Goal: Find specific page/section: Find specific page/section

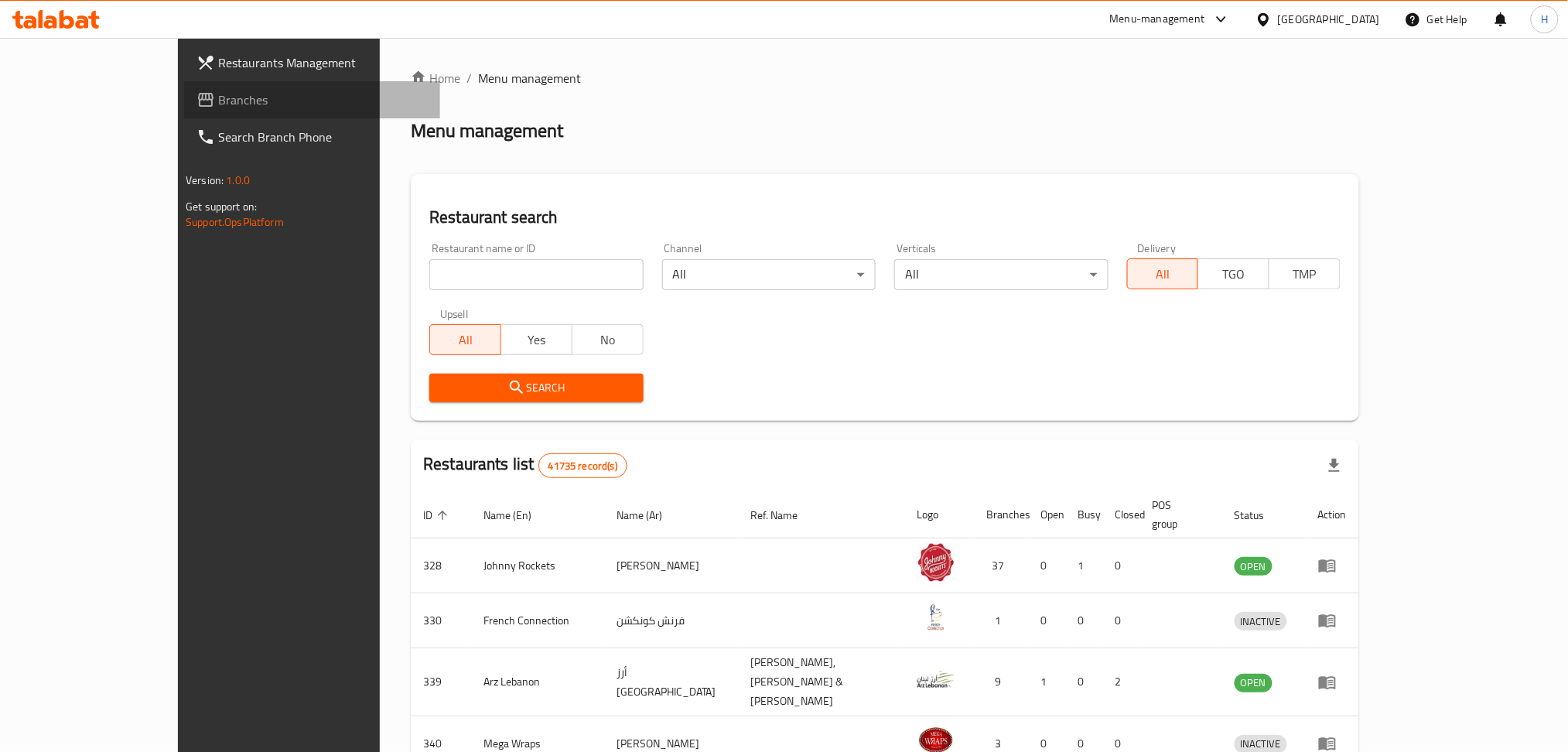
click at [218, 103] on span "Branches" at bounding box center [322, 99] width 209 height 18
click at [429, 273] on input "search" at bounding box center [536, 274] width 214 height 31
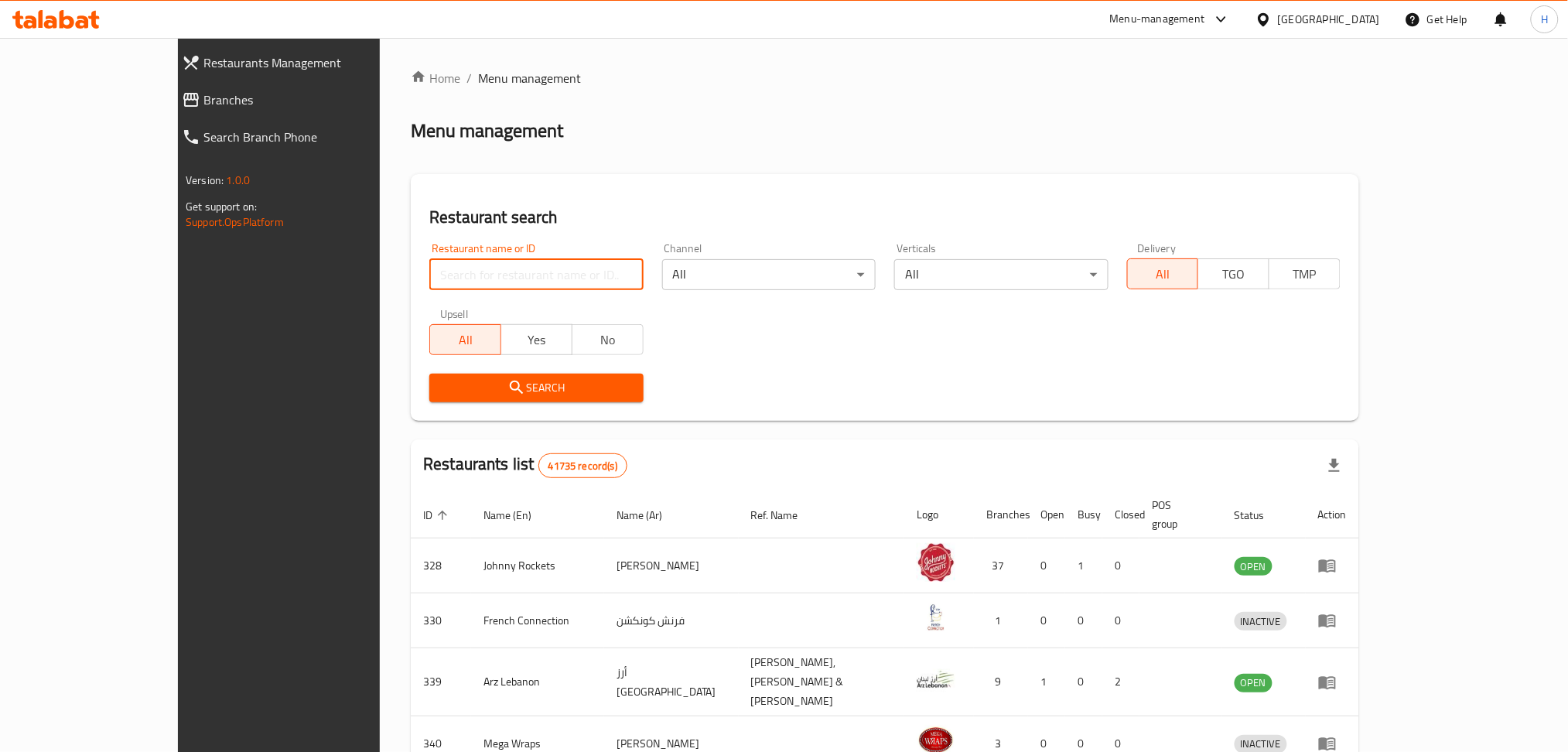
paste input "745649"
type input "745649"
click button "Search" at bounding box center [536, 387] width 214 height 29
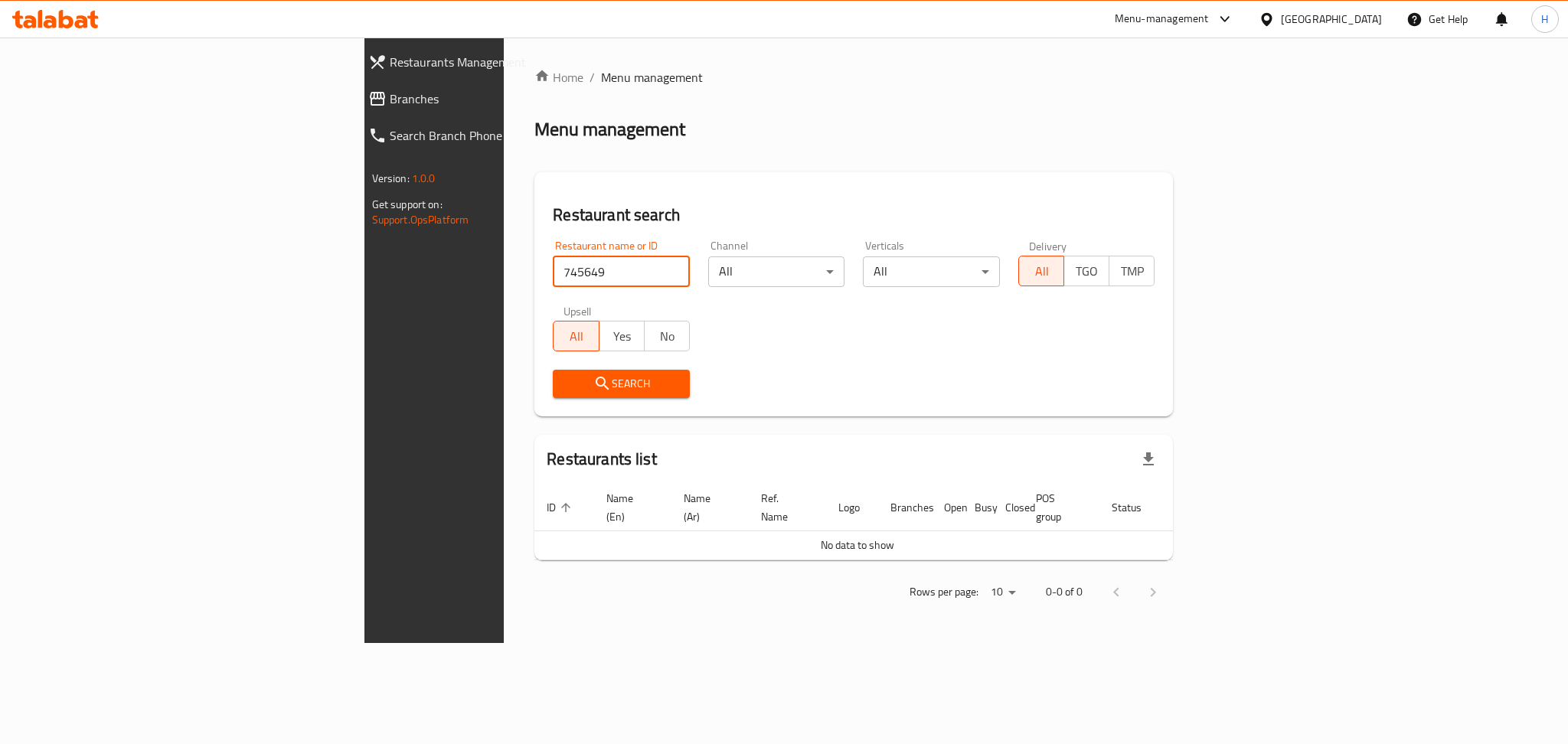
click at [389, 101] on span "Branches" at bounding box center [501, 98] width 225 height 18
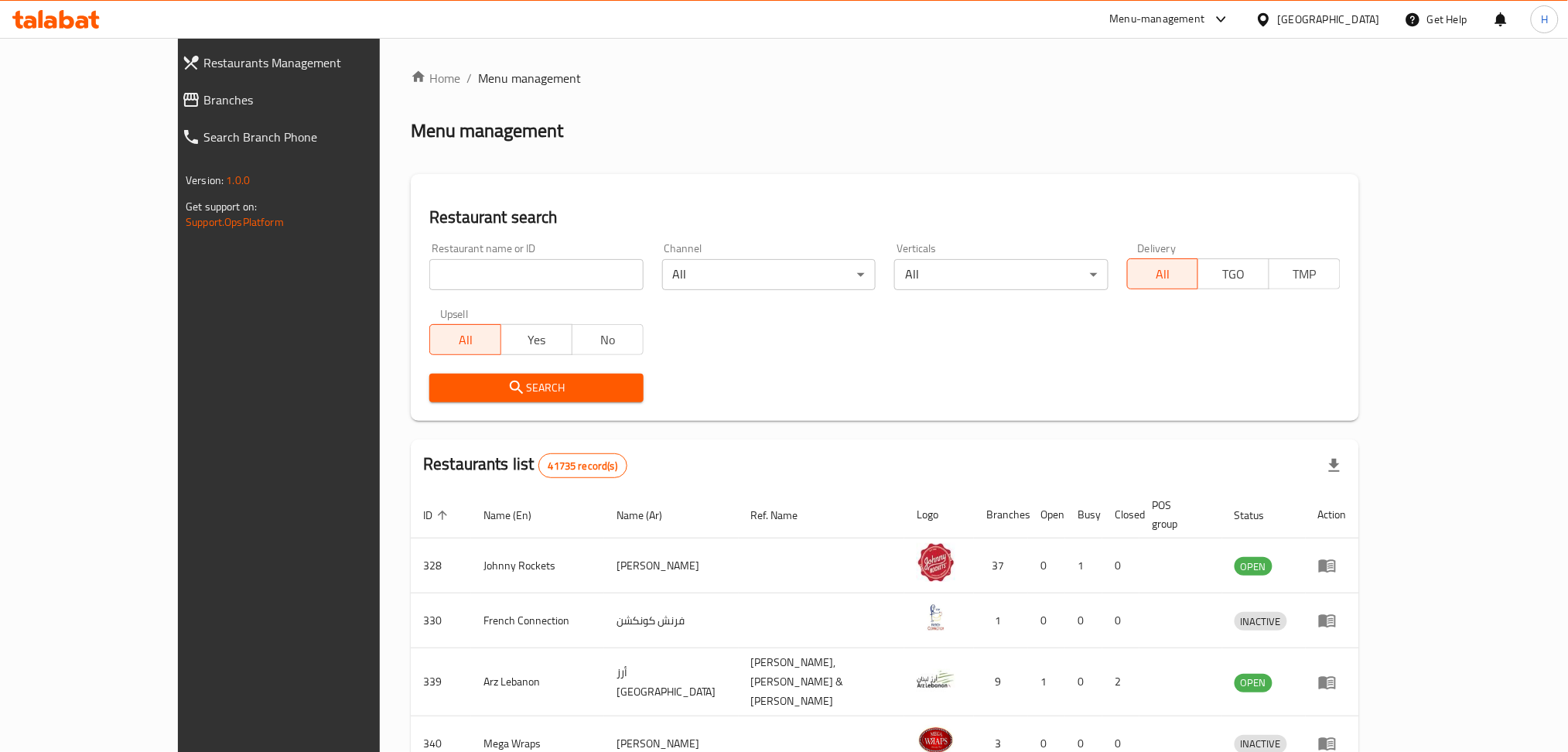
click at [169, 84] on link "Branches" at bounding box center [304, 100] width 271 height 37
click at [203, 105] on span "Branches" at bounding box center [315, 99] width 224 height 18
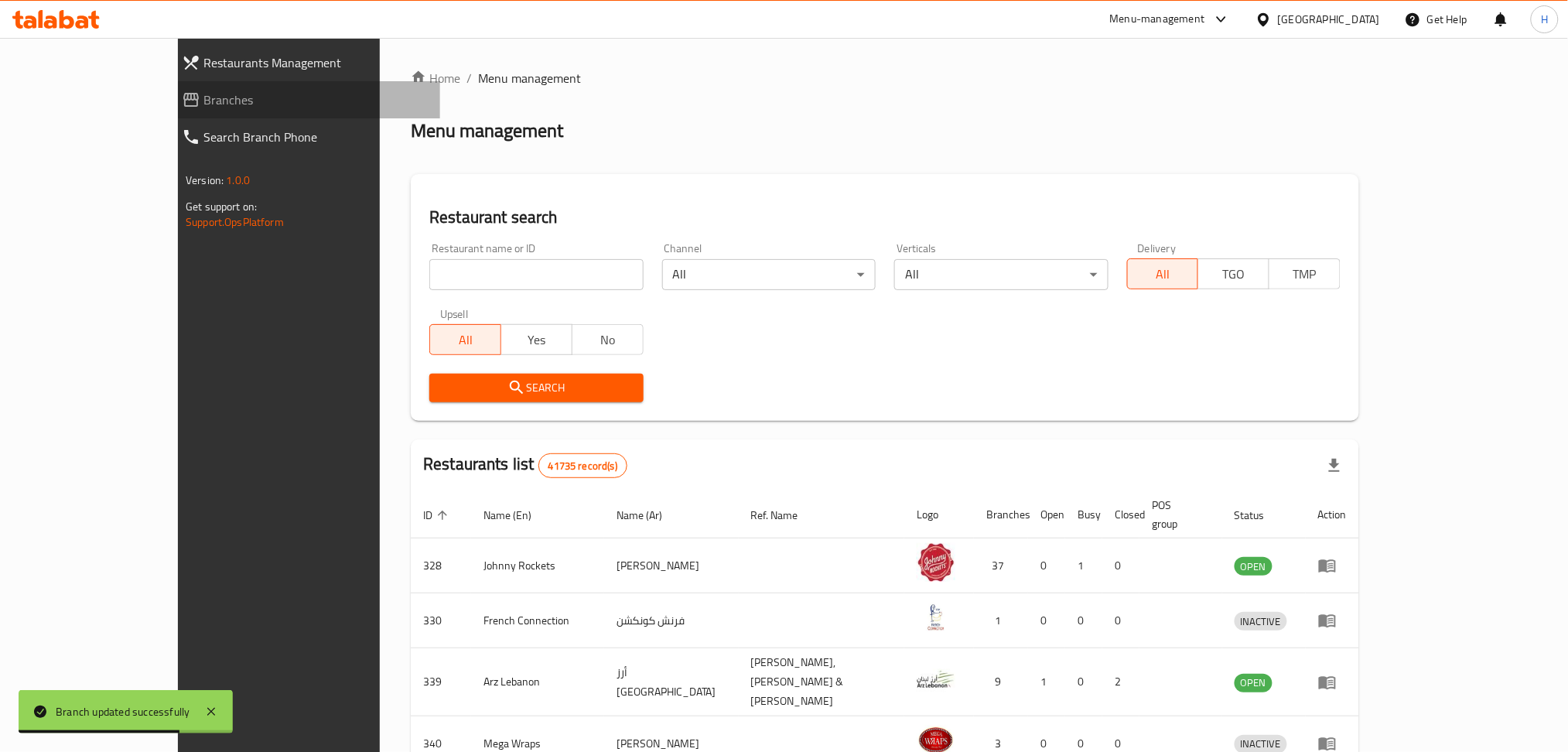
click at [203, 92] on span "Branches" at bounding box center [315, 99] width 224 height 18
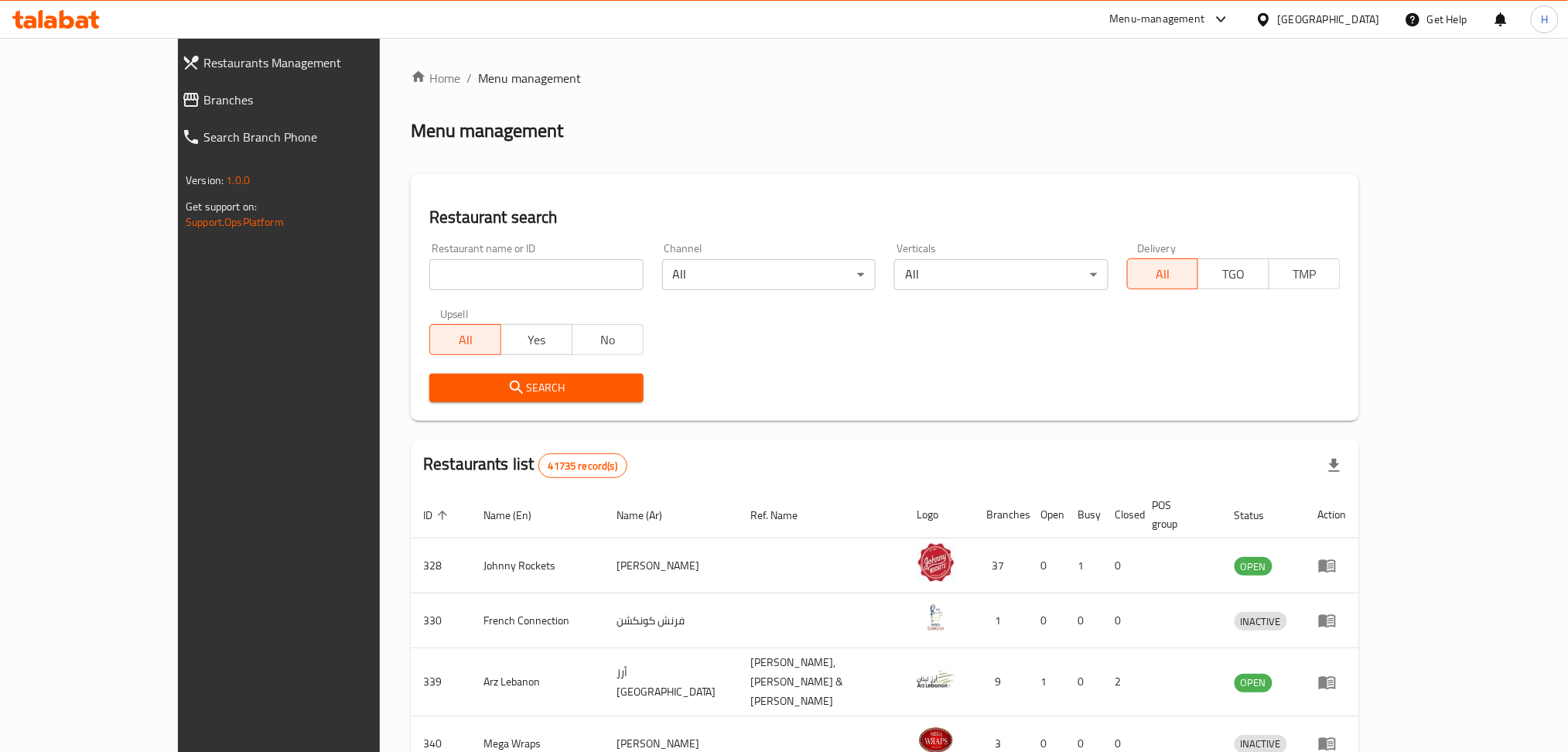
click at [203, 103] on span "Branches" at bounding box center [315, 99] width 224 height 18
click at [429, 284] on input "search" at bounding box center [536, 274] width 214 height 31
click at [203, 99] on span "Branches" at bounding box center [315, 99] width 224 height 18
click at [203, 91] on span "Branches" at bounding box center [315, 99] width 224 height 18
click at [203, 103] on span "Branches" at bounding box center [315, 99] width 224 height 18
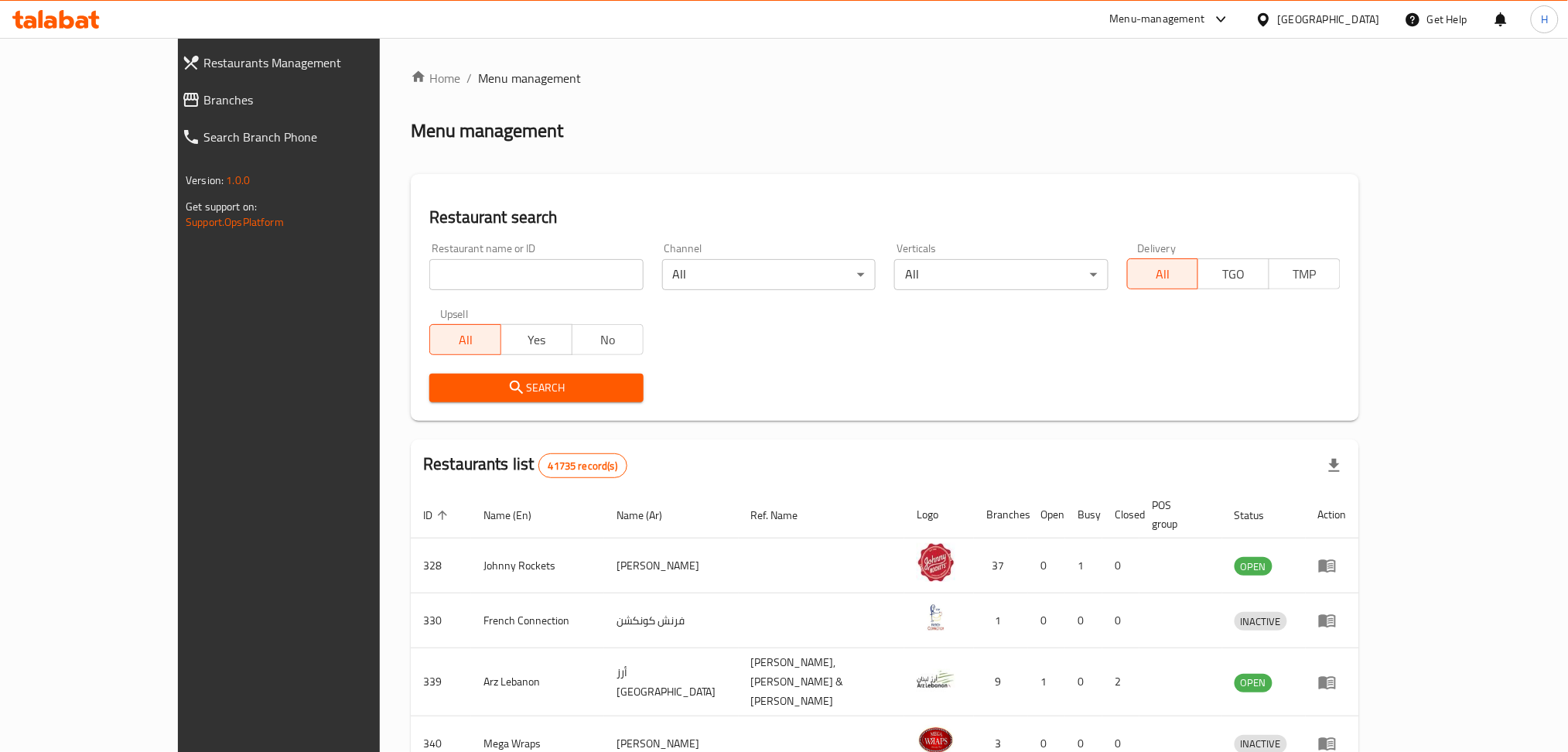
click at [203, 97] on span "Branches" at bounding box center [315, 99] width 224 height 18
click at [203, 104] on span "Branches" at bounding box center [315, 99] width 224 height 18
click at [203, 97] on span "Branches" at bounding box center [315, 99] width 224 height 18
click at [203, 91] on span "Branches" at bounding box center [315, 99] width 224 height 18
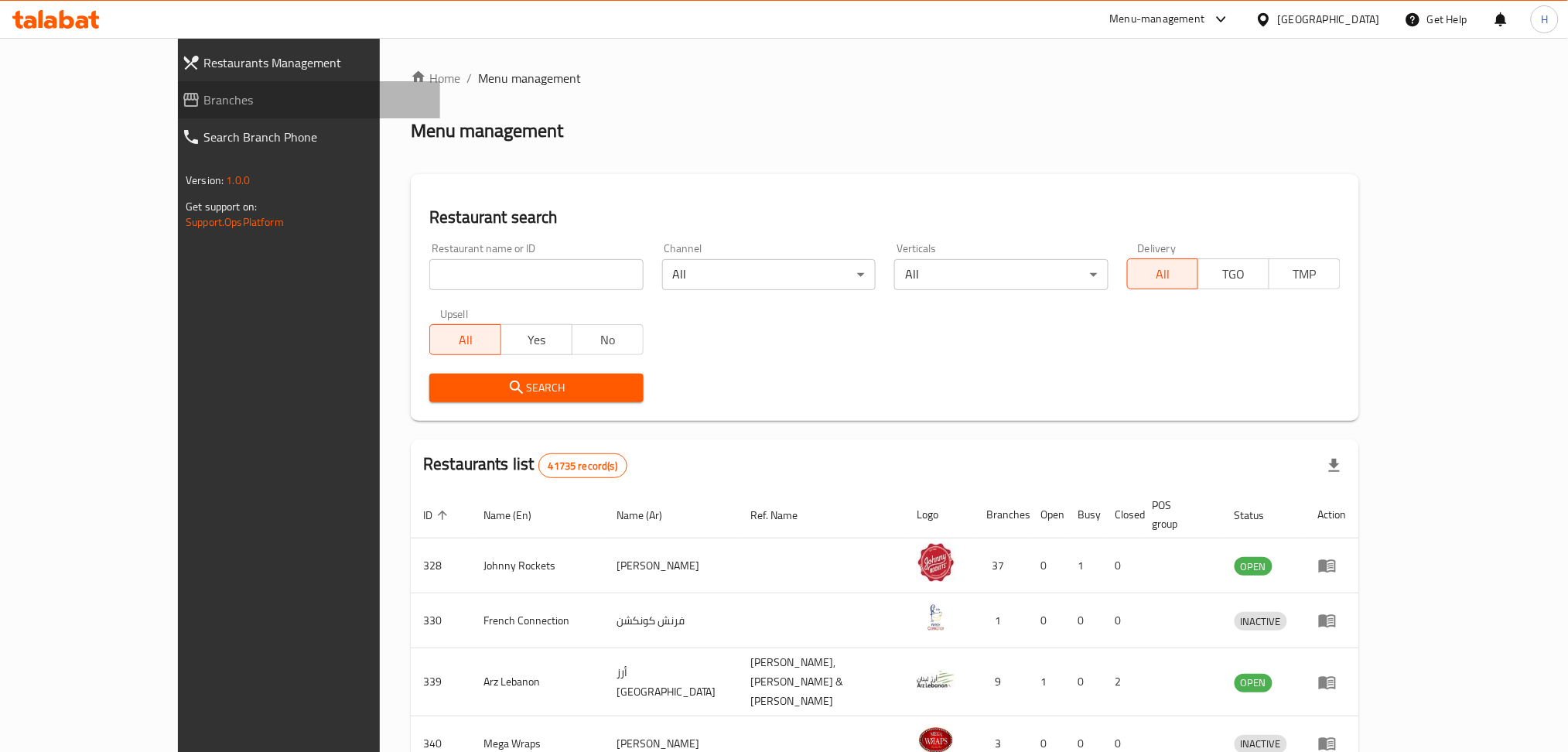
click at [203, 96] on span "Branches" at bounding box center [315, 99] width 224 height 18
click at [203, 104] on span "Branches" at bounding box center [315, 99] width 224 height 18
click at [169, 111] on link "Branches" at bounding box center [304, 100] width 271 height 37
click at [203, 98] on span "Branches" at bounding box center [315, 99] width 224 height 18
